Goal: Information Seeking & Learning: Learn about a topic

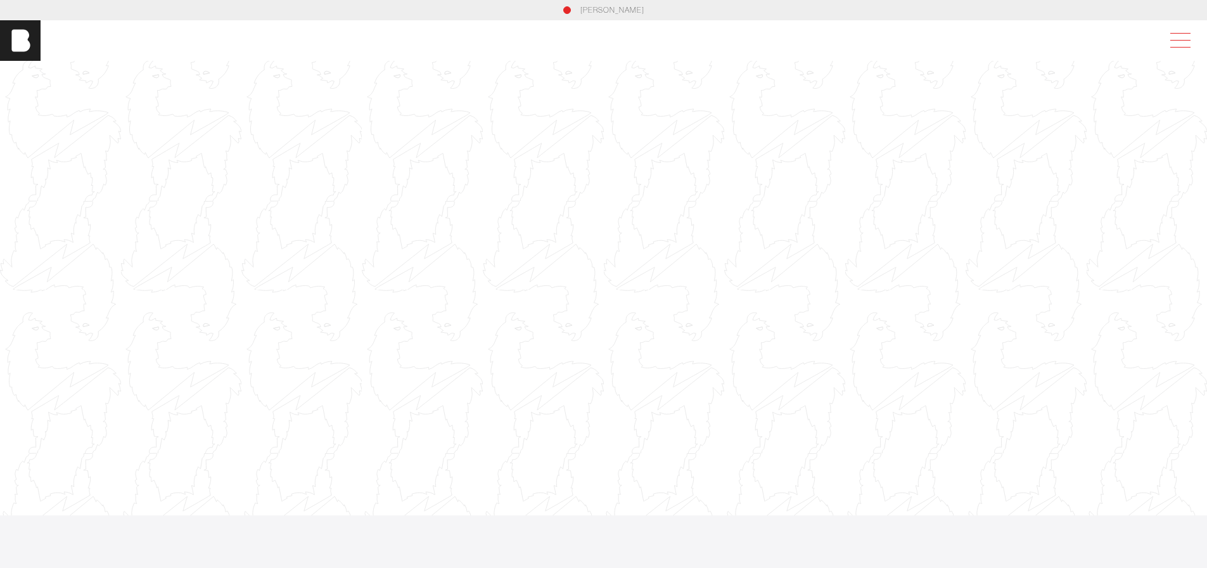
click at [1184, 41] on span at bounding box center [1177, 40] width 29 height 23
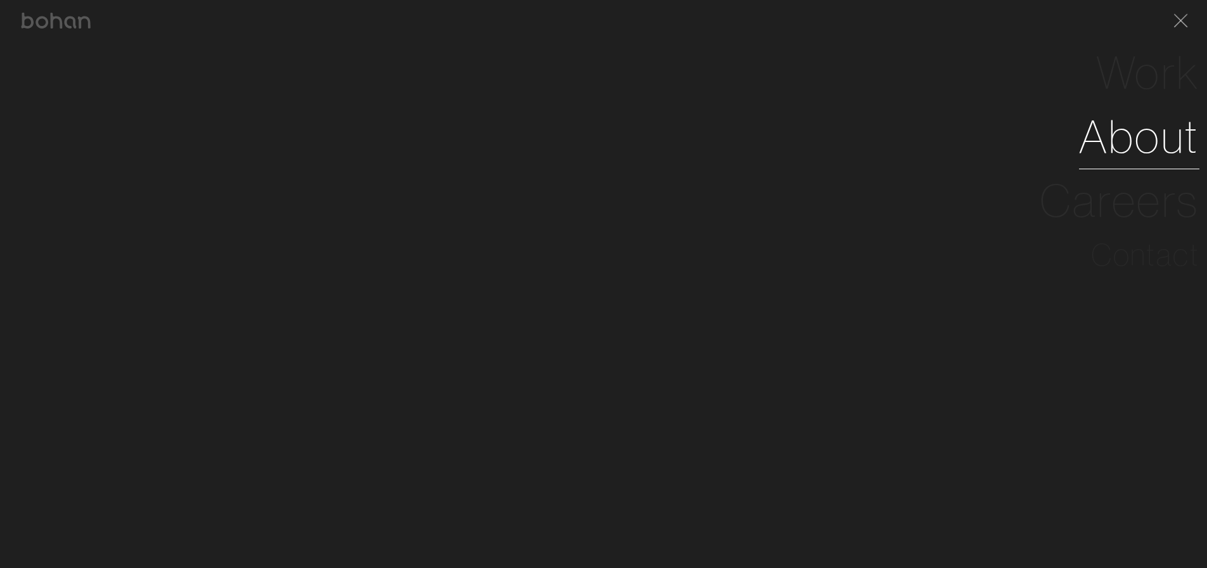
click at [1151, 143] on link "About" at bounding box center [1139, 137] width 120 height 64
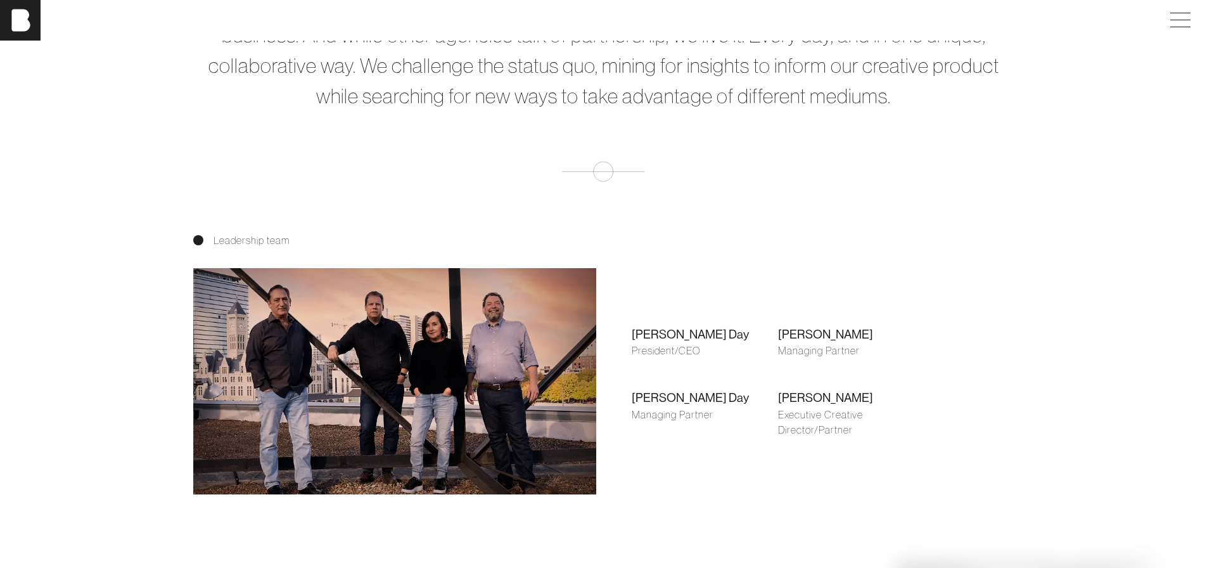
scroll to position [760, 0]
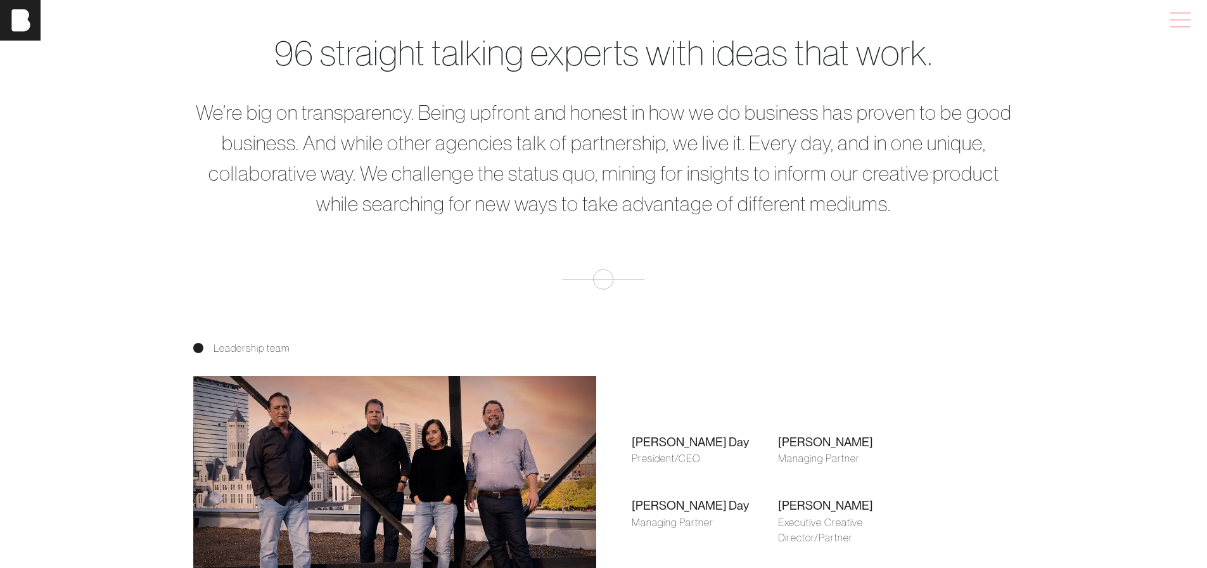
click at [1189, 19] on span at bounding box center [1177, 20] width 29 height 23
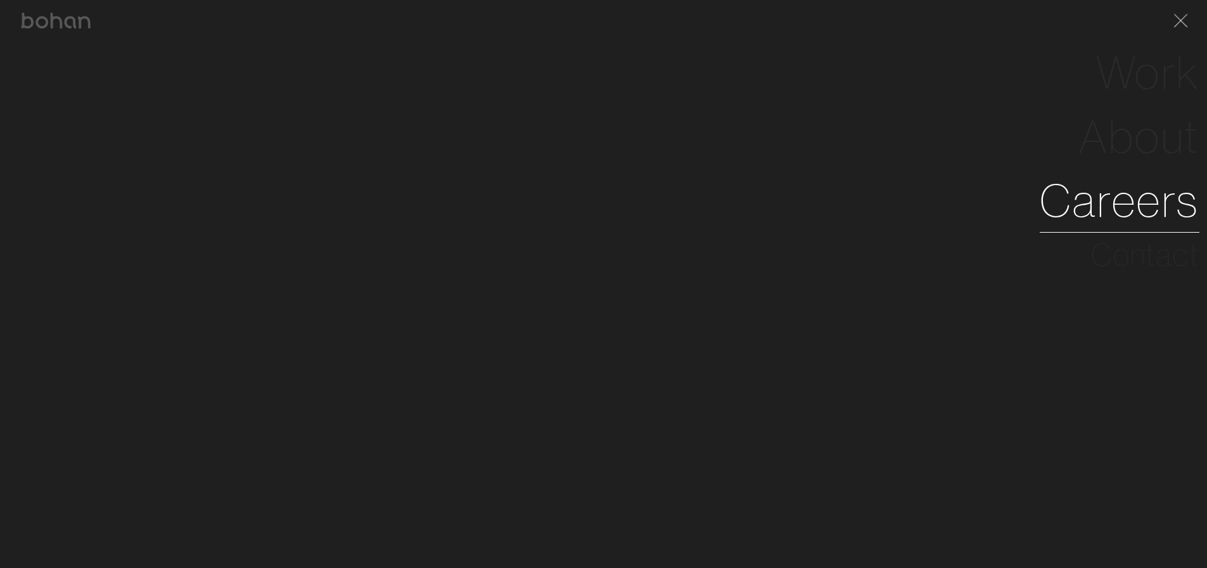
click at [1150, 208] on link "Careers" at bounding box center [1120, 201] width 160 height 64
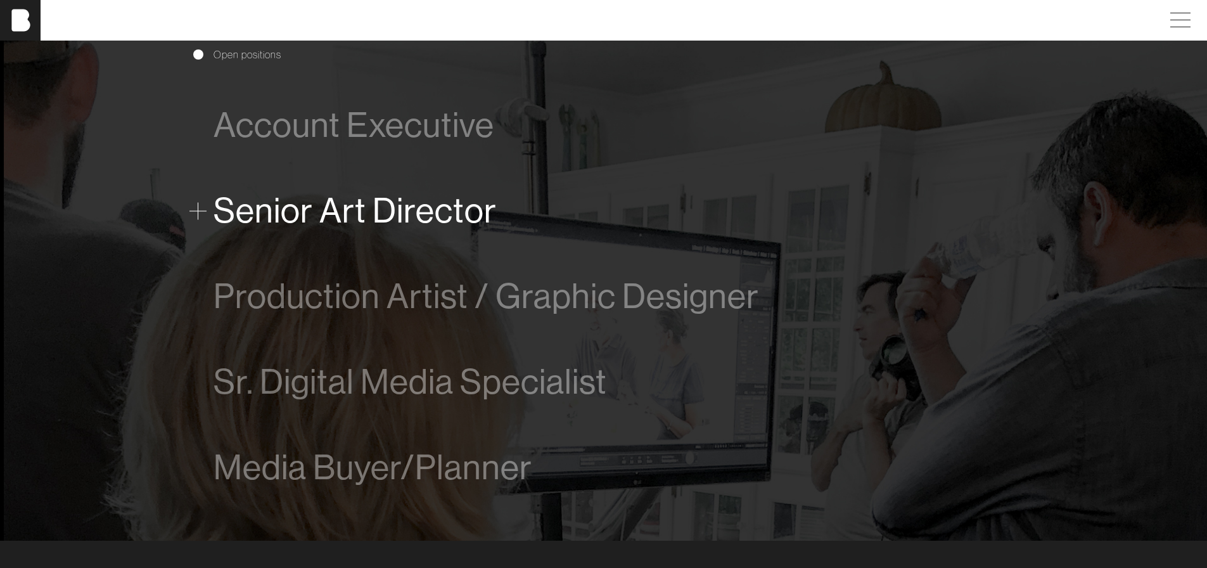
scroll to position [824, 0]
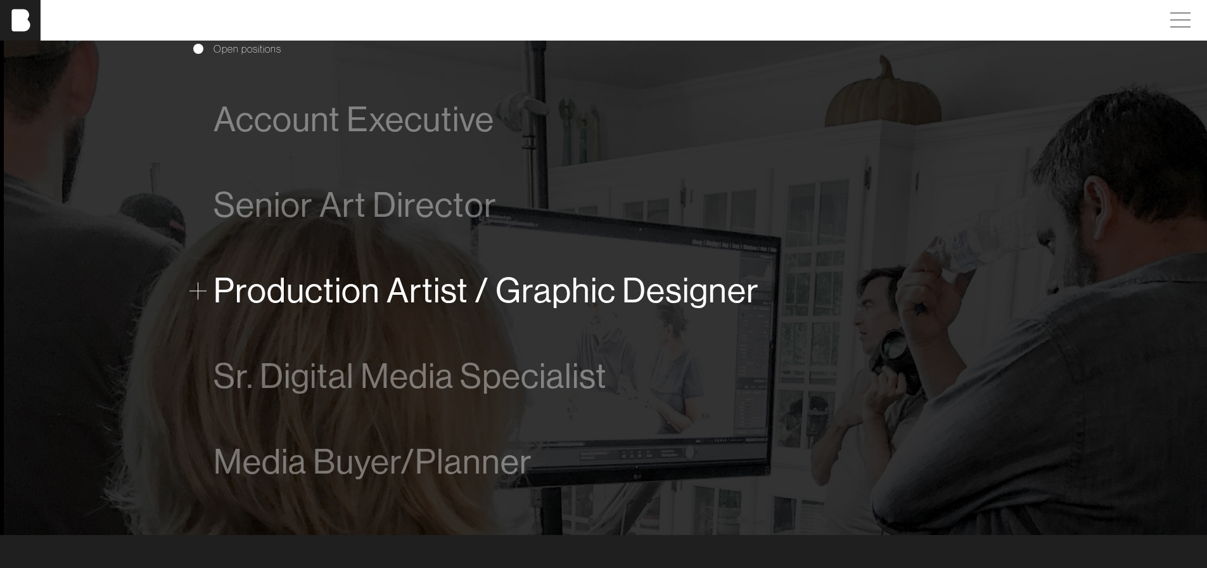
click at [504, 300] on span "Production Artist / Graphic Designer" at bounding box center [485, 290] width 545 height 39
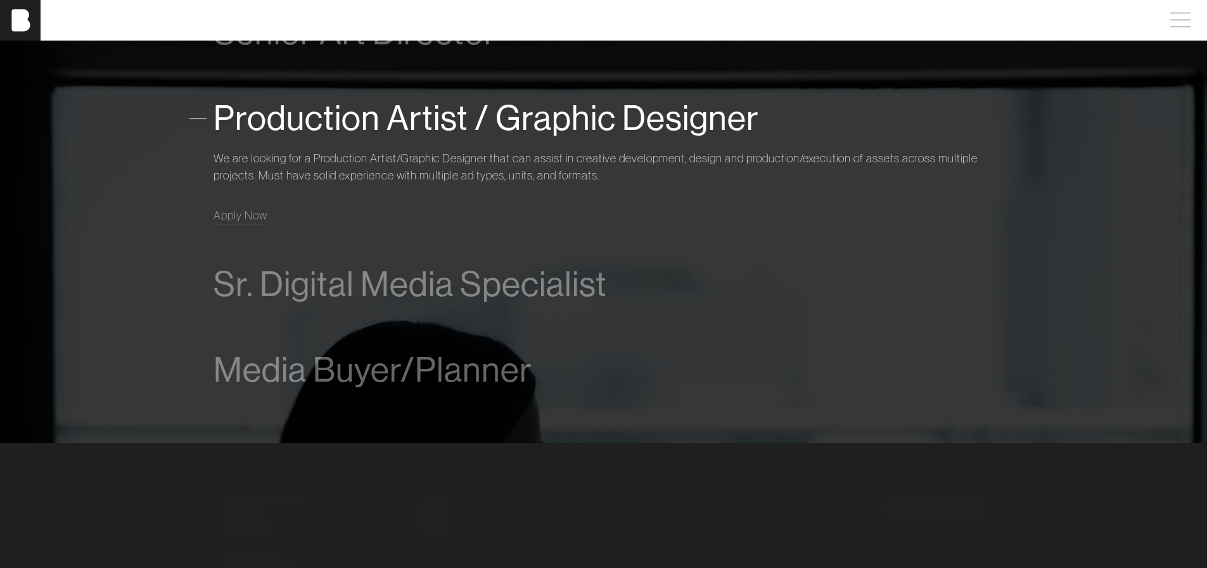
scroll to position [996, 0]
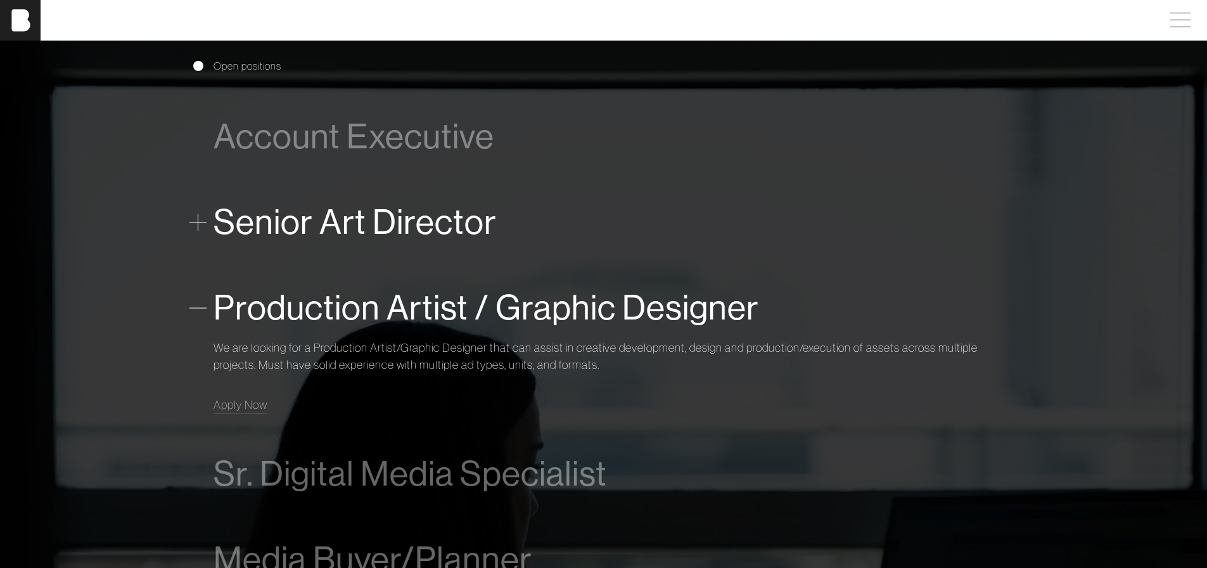
click at [398, 226] on span "Senior Art Director" at bounding box center [354, 222] width 283 height 39
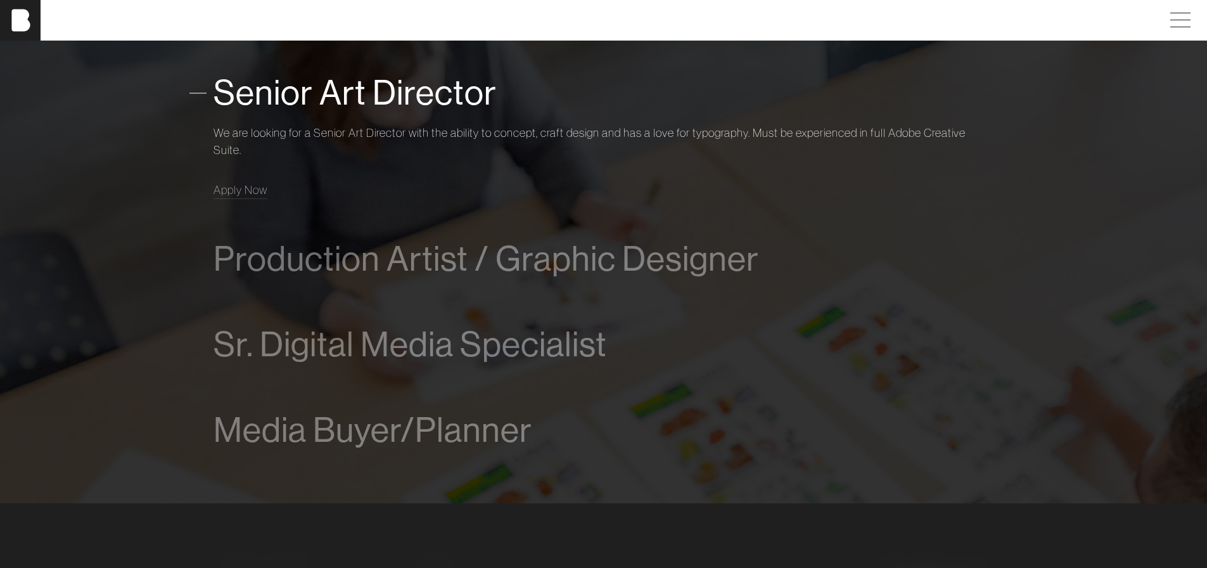
scroll to position [937, 0]
click at [258, 191] on span "Apply Now" at bounding box center [240, 188] width 54 height 15
click at [796, 308] on div "Sr. Digital Media Specialist We’re looking for an experienced Digital Media Spe…" at bounding box center [603, 343] width 780 height 86
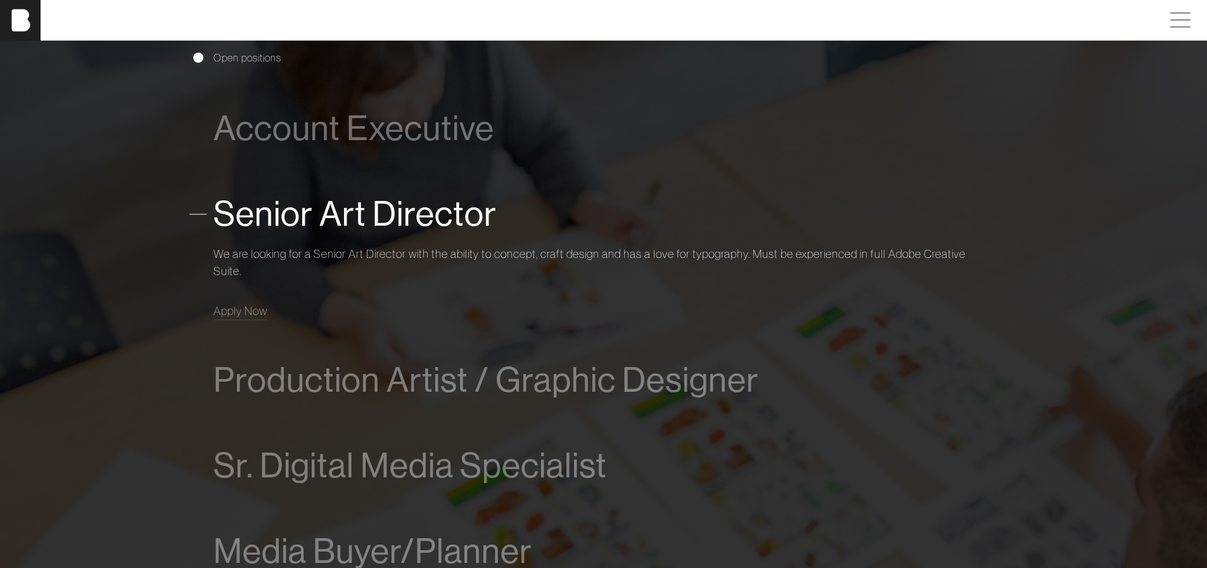
scroll to position [810, 0]
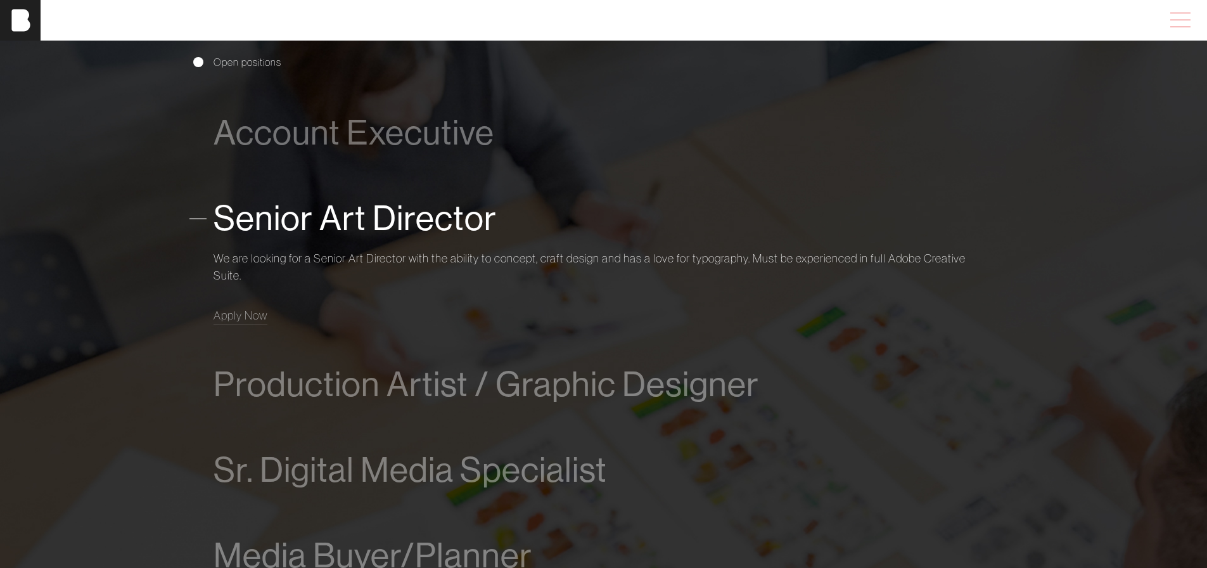
click at [1181, 21] on span at bounding box center [1177, 20] width 29 height 23
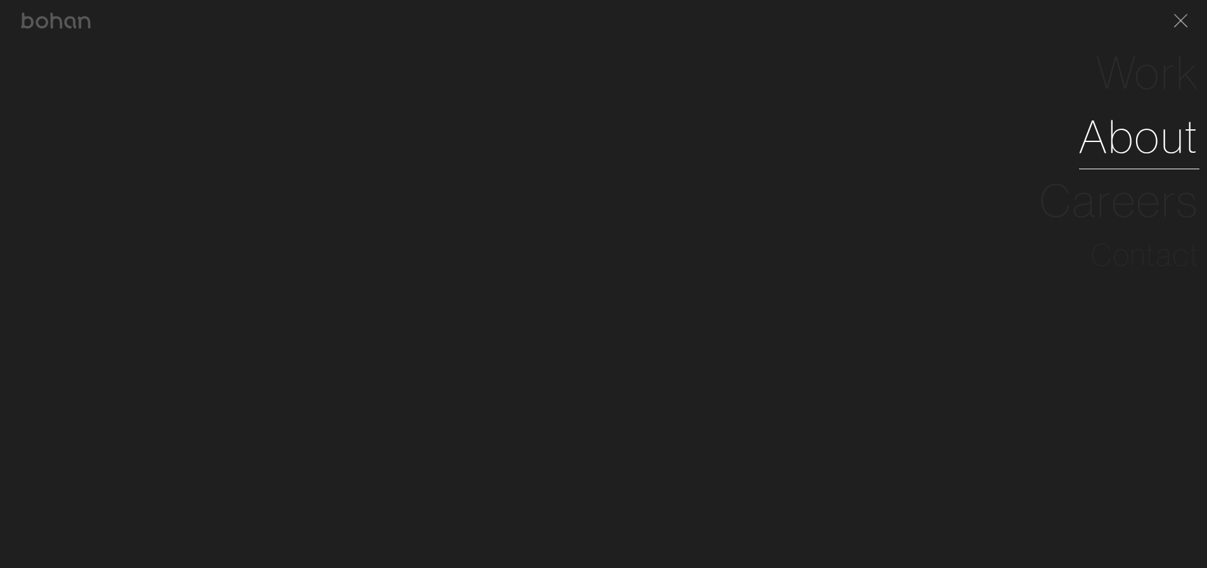
click at [1131, 128] on link "About" at bounding box center [1139, 137] width 120 height 64
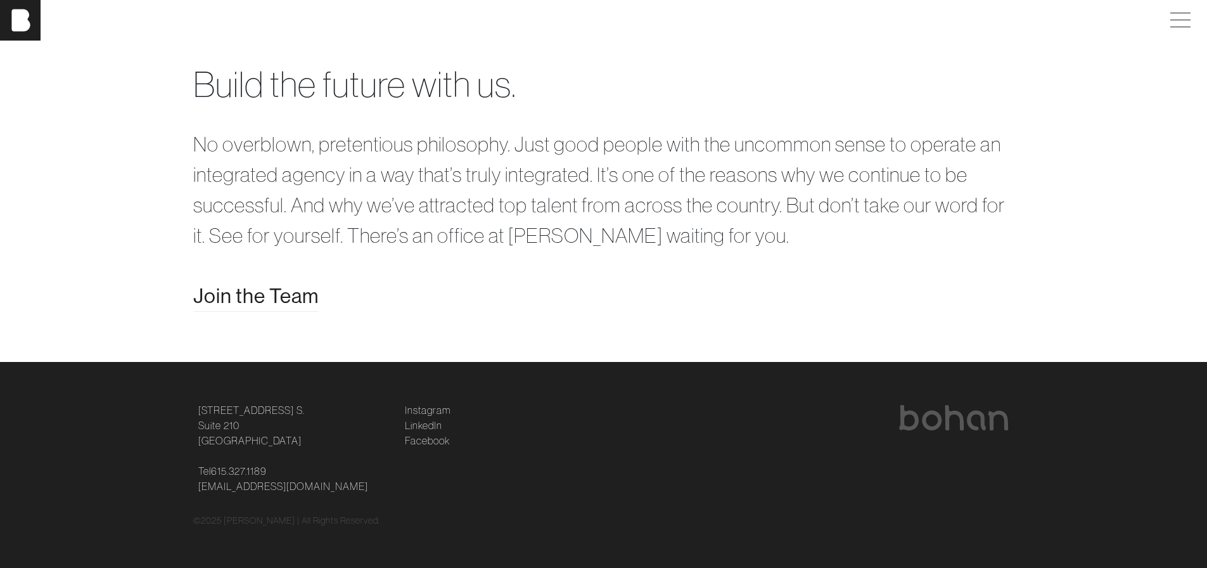
scroll to position [2700, 0]
drag, startPoint x: 288, startPoint y: 438, endPoint x: 198, endPoint y: 412, distance: 93.6
click at [198, 412] on p "[STREET_ADDRESS] [STREET_ADDRESS]" at bounding box center [293, 425] width 191 height 46
copy link "[STREET_ADDRESS] [STREET_ADDRESS]"
